Goal: Information Seeking & Learning: Find specific fact

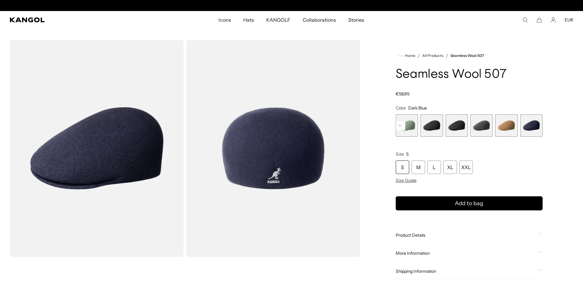
scroll to position [0, 126]
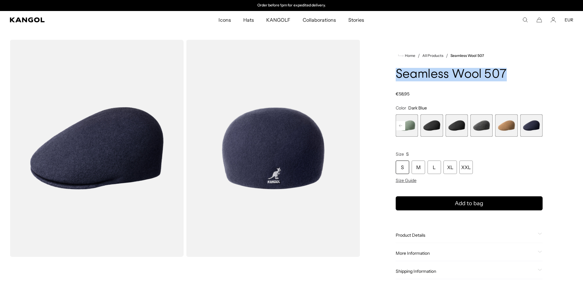
drag, startPoint x: 397, startPoint y: 75, endPoint x: 518, endPoint y: 75, distance: 120.4
click at [518, 75] on h1 "Seamless Wool 507" at bounding box center [469, 74] width 147 height 13
copy h1 "Seamless Wool 507"
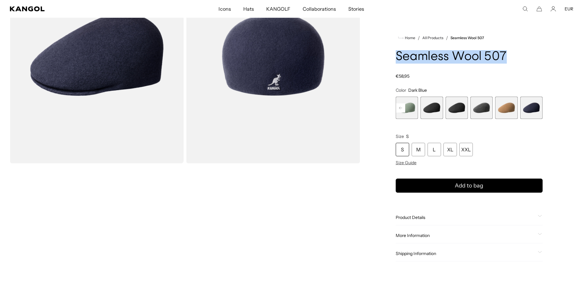
scroll to position [111, 0]
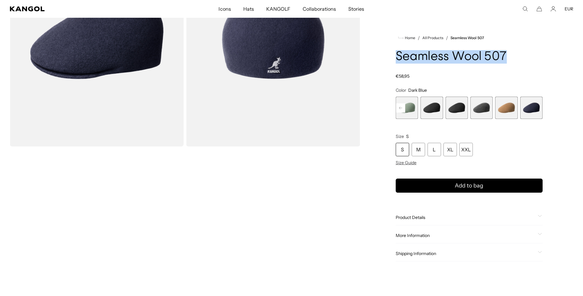
click at [419, 219] on span "Product Details" at bounding box center [466, 218] width 140 height 6
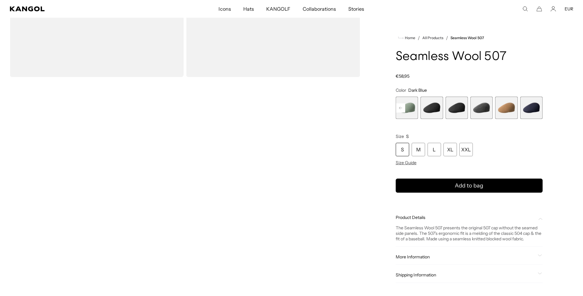
scroll to position [182, 0]
click at [424, 257] on span "More Information" at bounding box center [466, 257] width 140 height 6
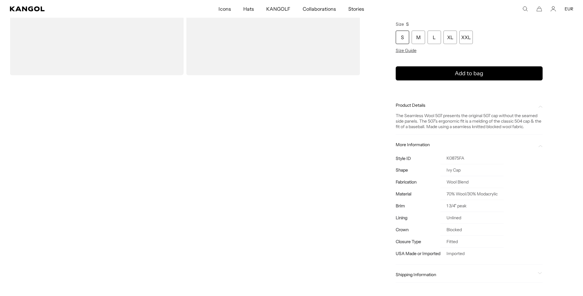
scroll to position [0, 0]
click at [455, 157] on td "K0875FA" at bounding box center [472, 159] width 63 height 12
copy td "K0875FA"
click at [401, 160] on th "Style ID" at bounding box center [418, 159] width 45 height 12
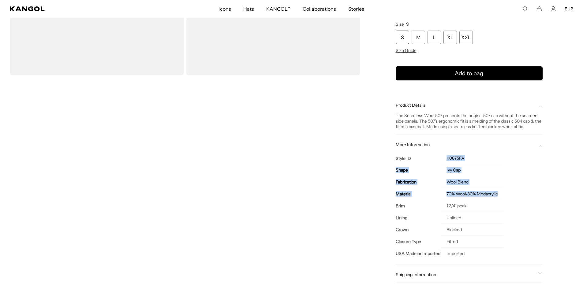
scroll to position [0, 126]
drag, startPoint x: 447, startPoint y: 157, endPoint x: 501, endPoint y: 194, distance: 65.4
click at [501, 194] on tbody "Style ID K0875FA Shape Ivy Cap Fabrication Wool Blend Material 70% Wool/30% Mod…" at bounding box center [450, 206] width 108 height 107
copy tbody "K0875FA Shape Ivy Cap Fabrication Wool Blend Material 70% Wool/30% Modacrylic"
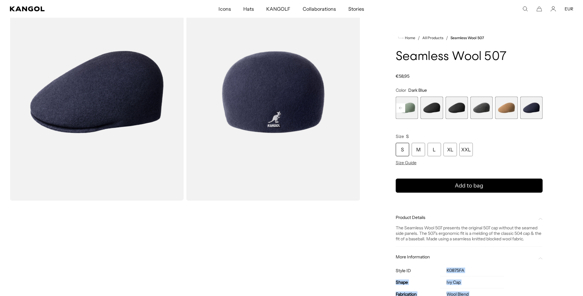
scroll to position [0, 126]
